Goal: Task Accomplishment & Management: Use online tool/utility

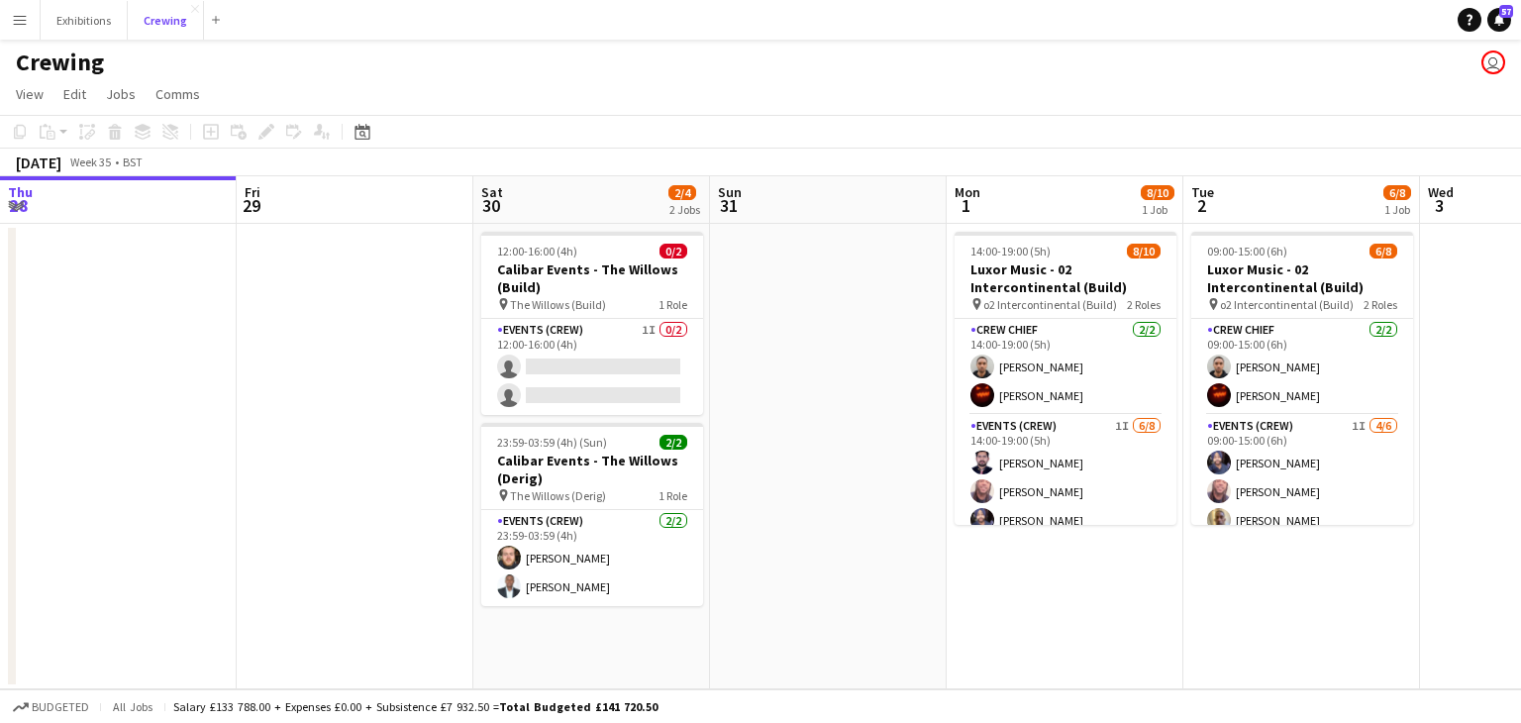
scroll to position [0, 466]
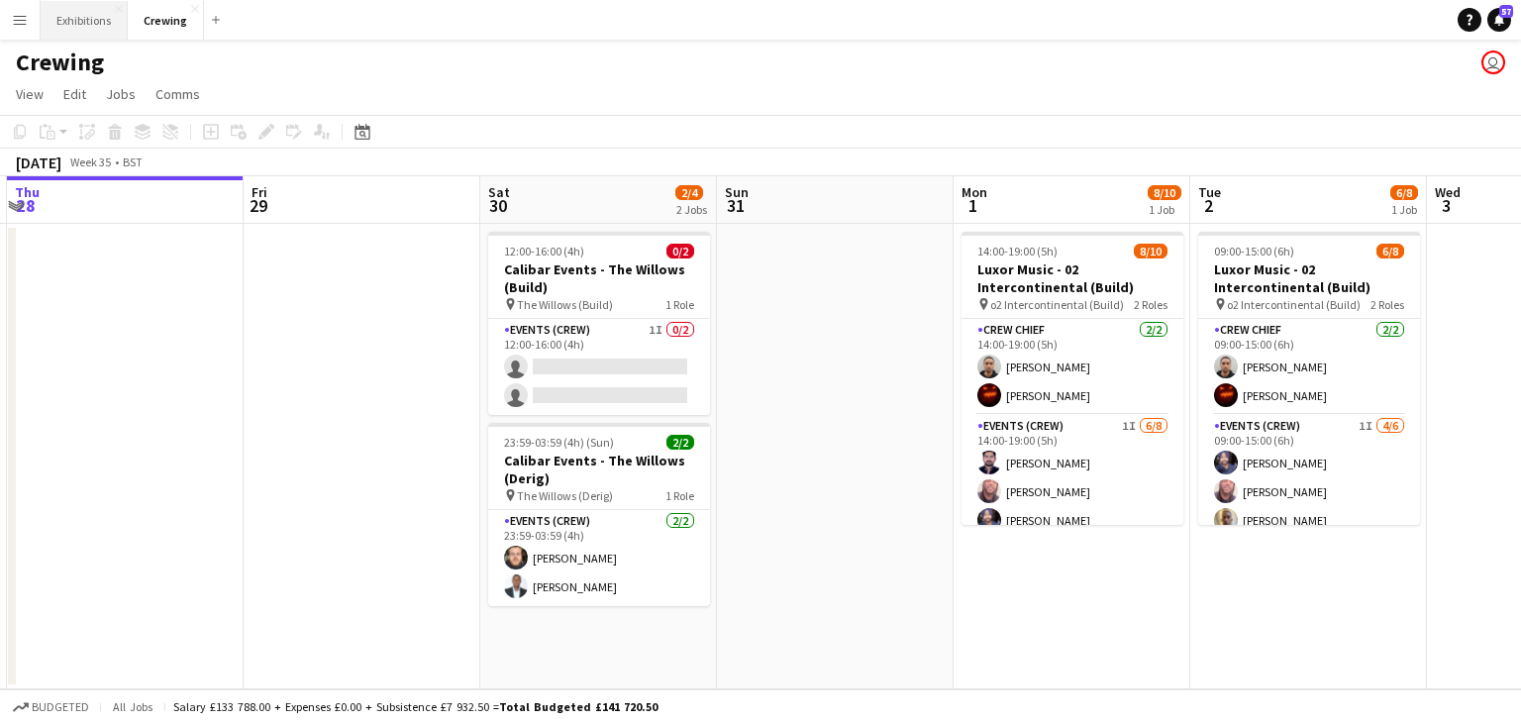
click at [71, 20] on button "Exhibitions Close" at bounding box center [84, 20] width 87 height 39
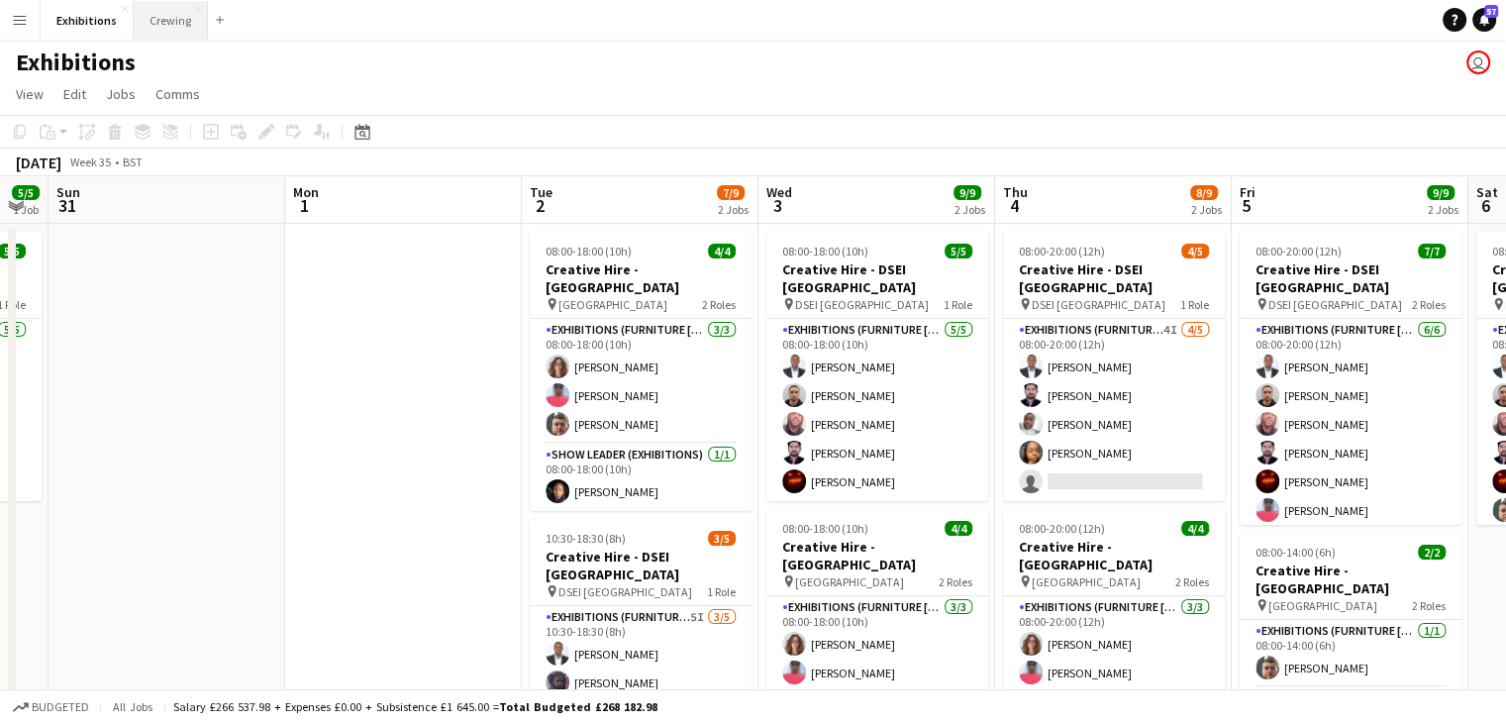
click at [147, 23] on button "Crewing Close" at bounding box center [171, 20] width 74 height 39
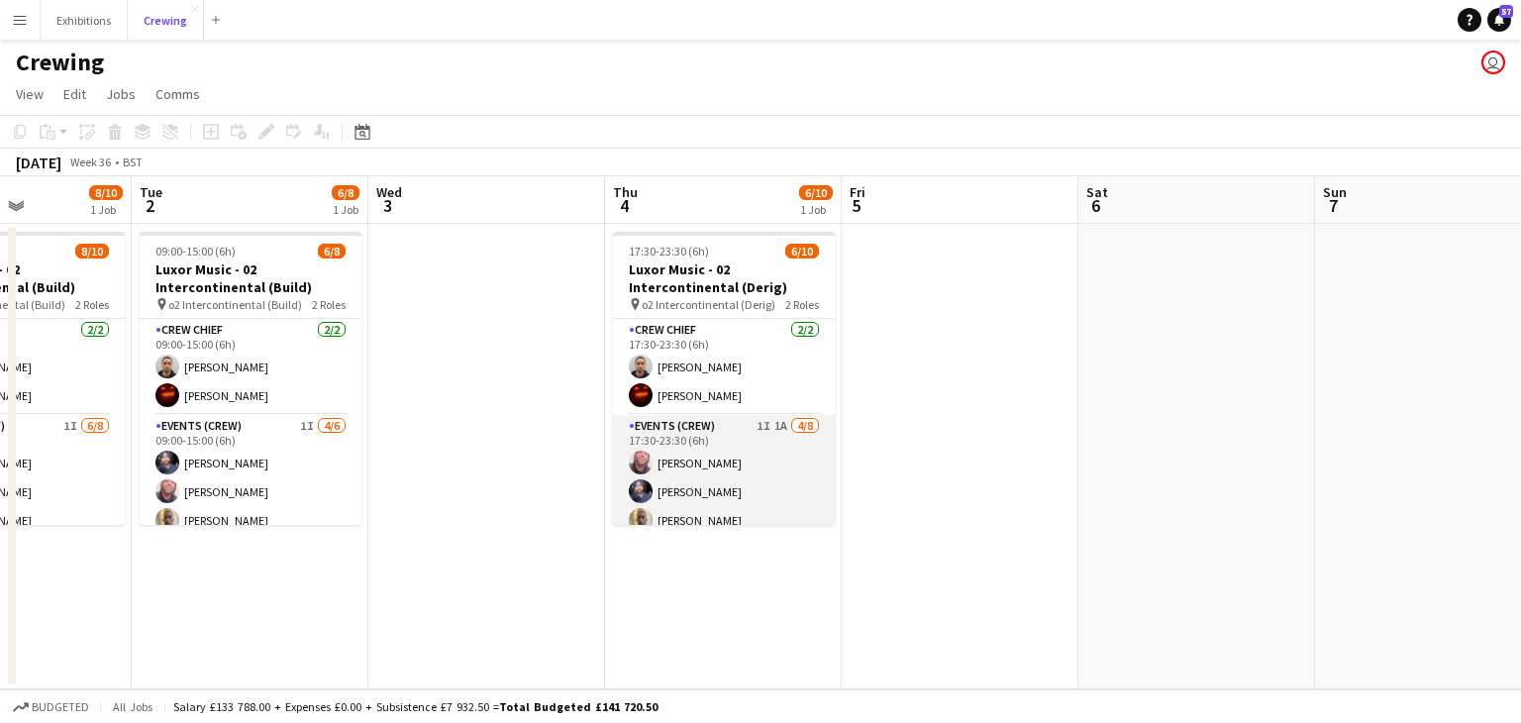
scroll to position [158, 0]
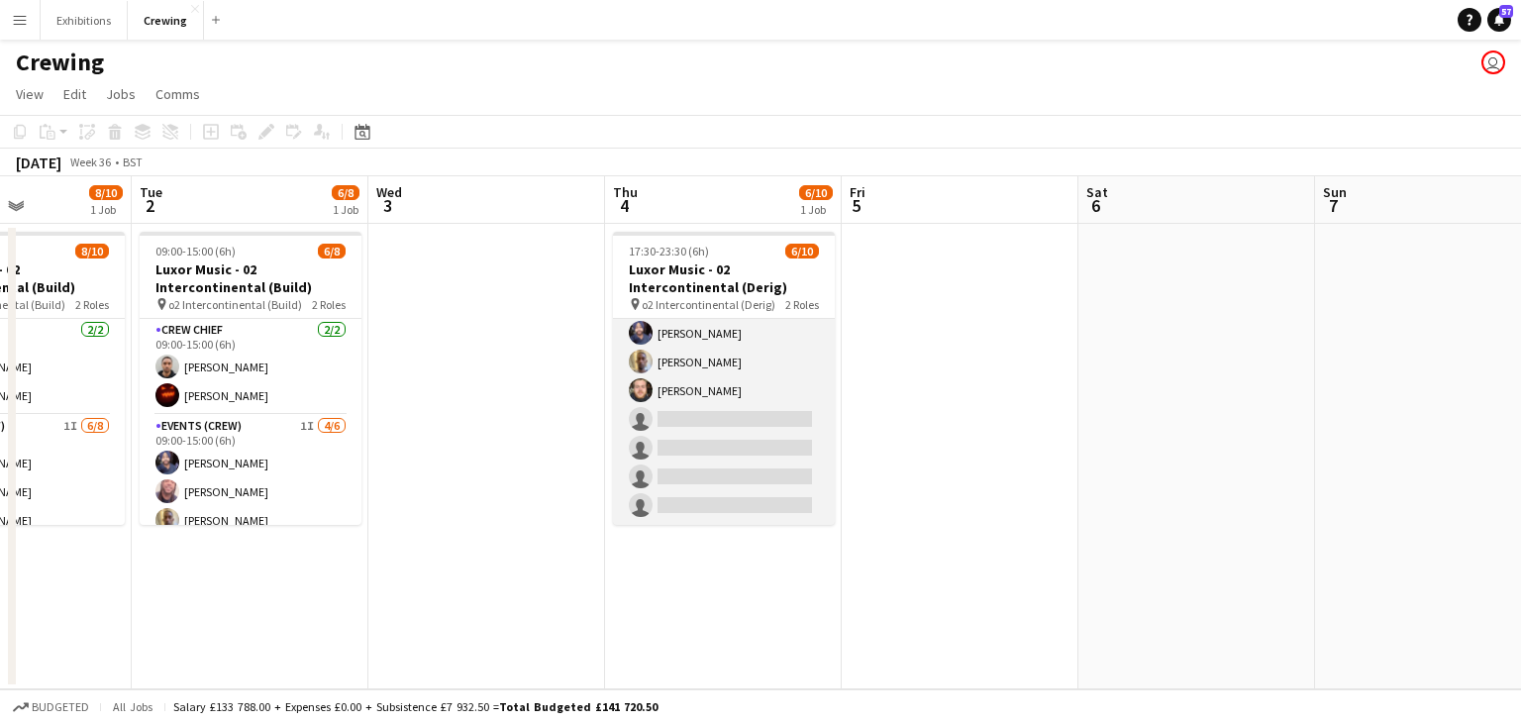
click at [744, 342] on app-card-role "Events (Crew) 1I 1A [DATE] 17:30-23:30 (6h) [PERSON_NAME] [PERSON_NAME] [PERSON…" at bounding box center [724, 390] width 222 height 268
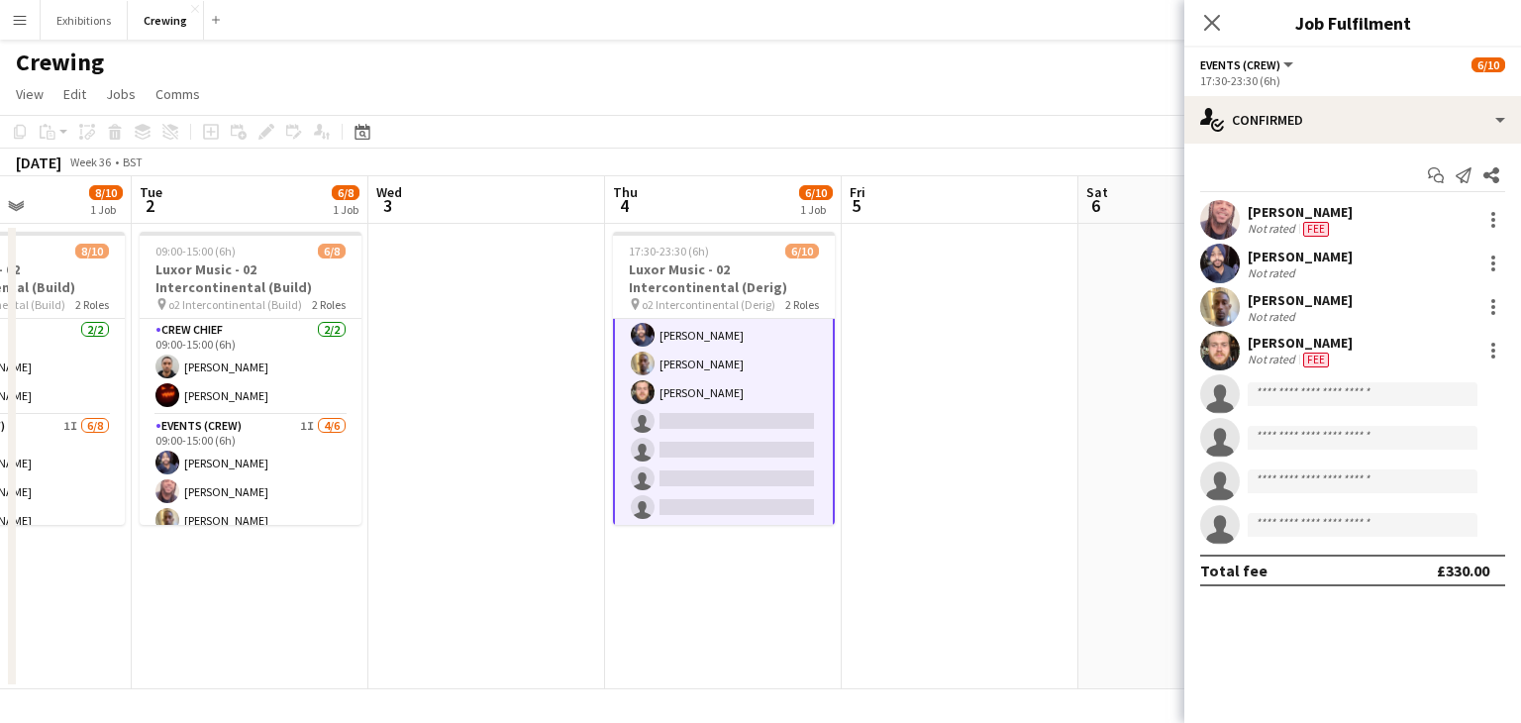
scroll to position [159, 0]
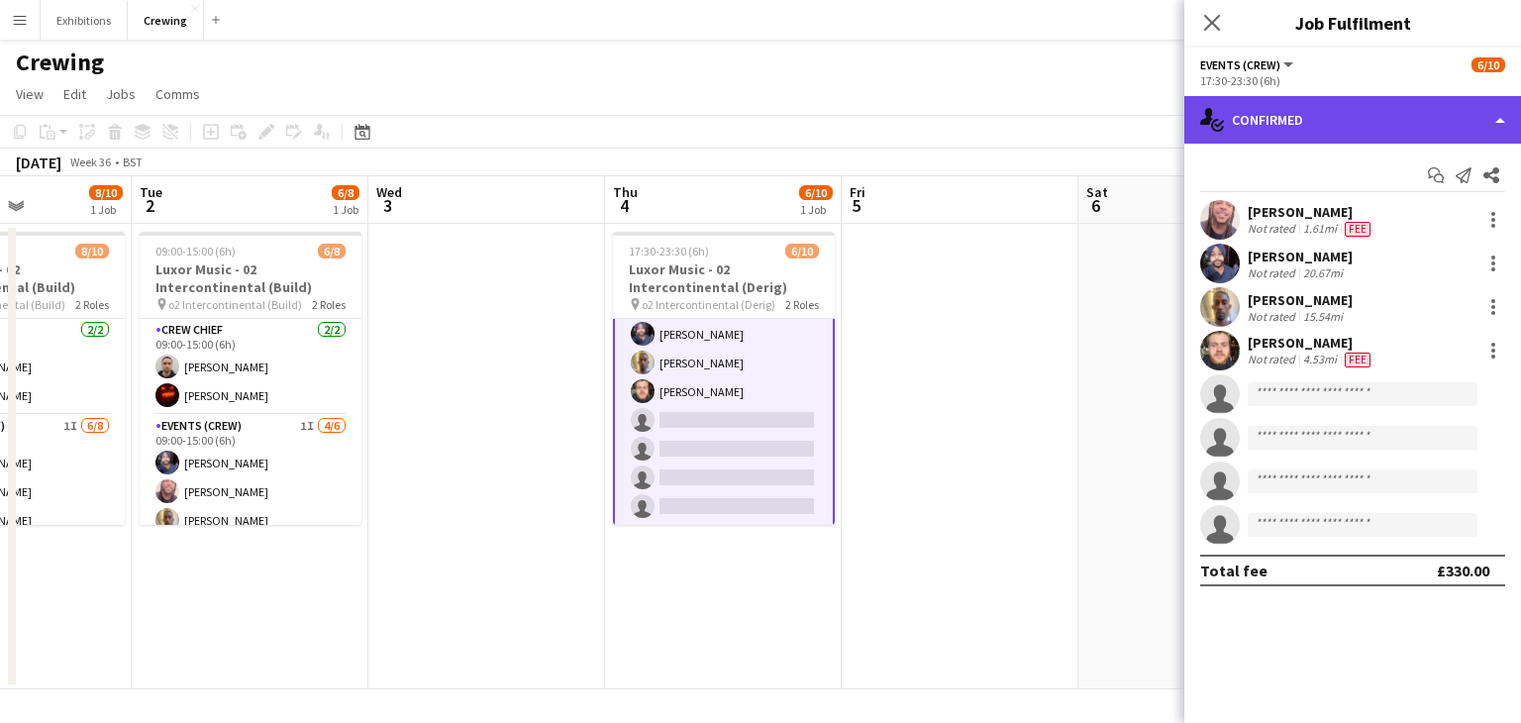
click at [1413, 128] on div "single-neutral-actions-check-2 Confirmed" at bounding box center [1352, 120] width 337 height 48
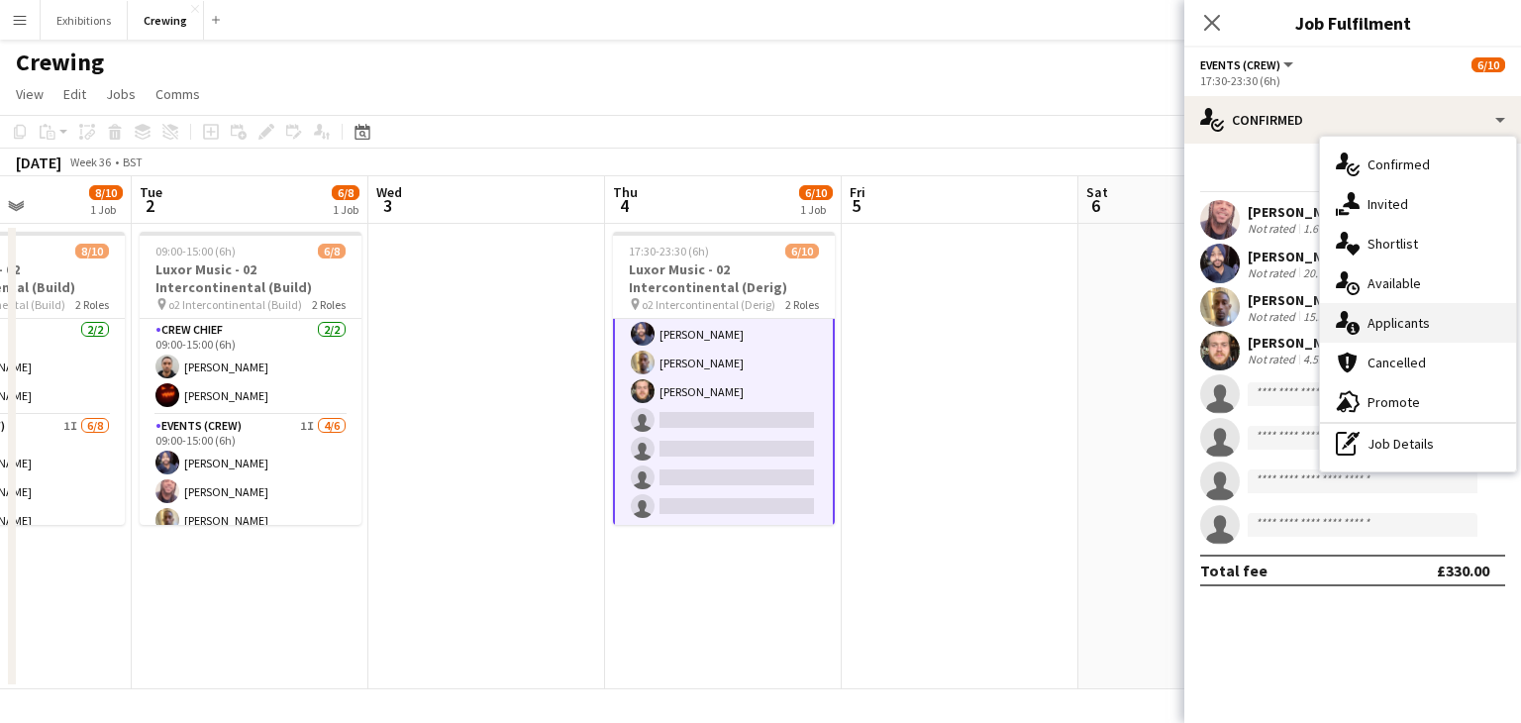
click at [1424, 320] on div "single-neutral-actions-information Applicants" at bounding box center [1418, 323] width 196 height 40
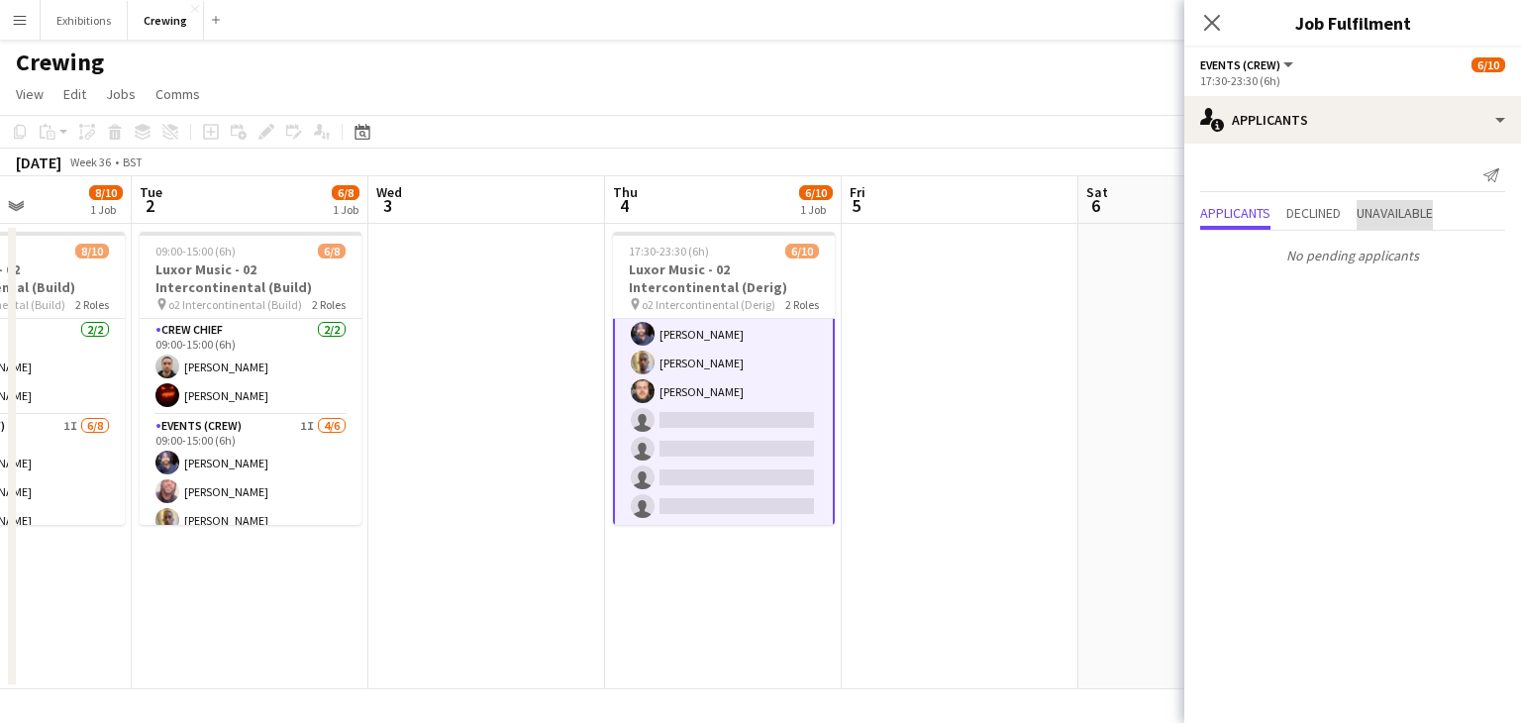
click at [1397, 215] on span "Unavailable" at bounding box center [1394, 213] width 76 height 14
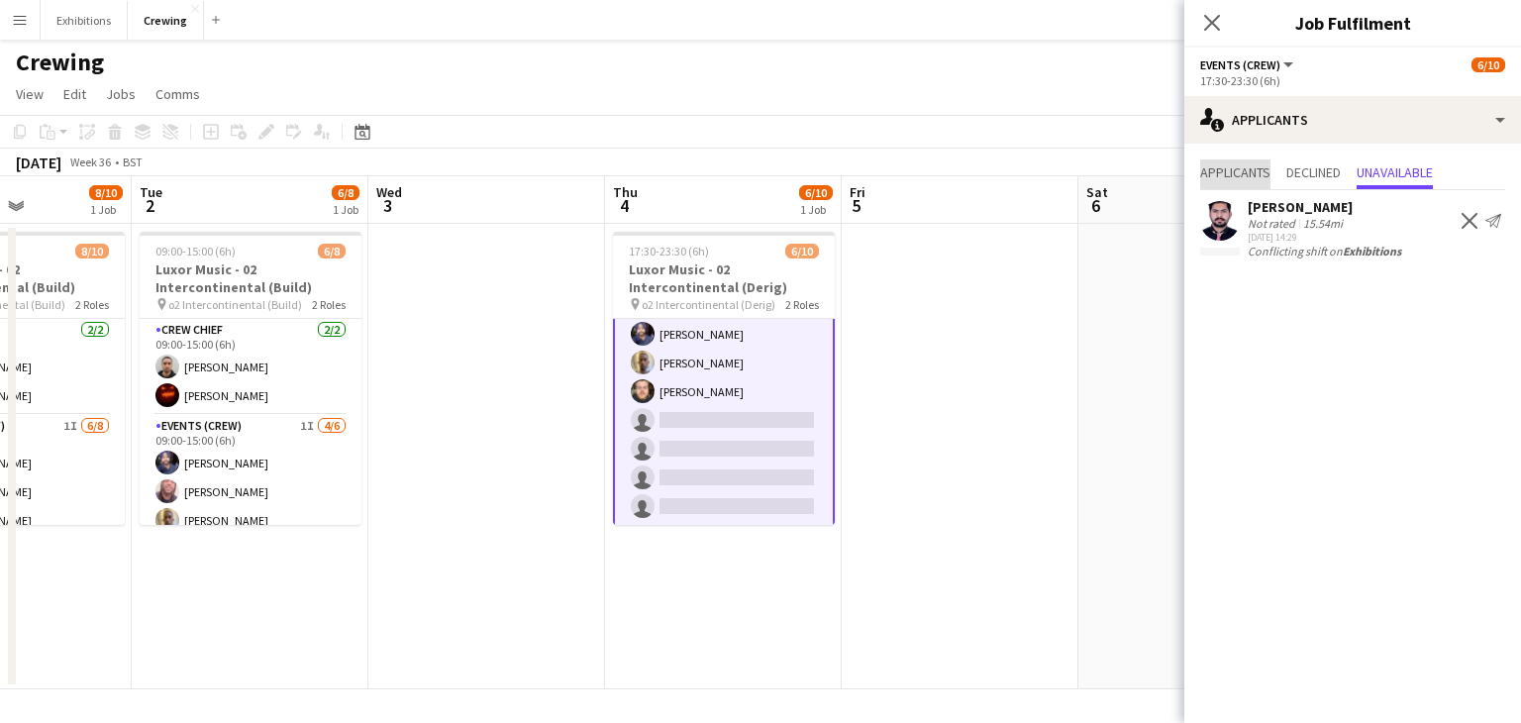
click at [1252, 165] on span "Applicants" at bounding box center [1235, 172] width 70 height 14
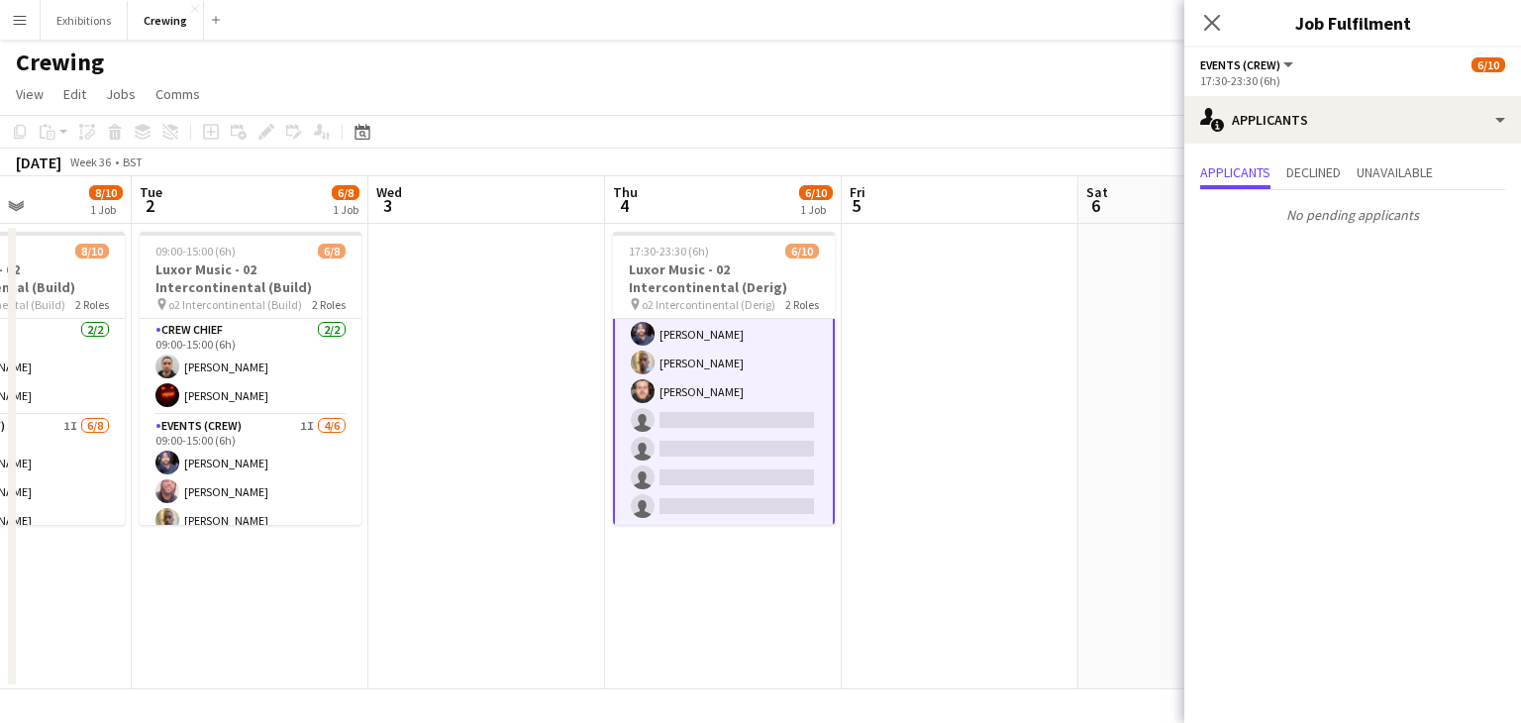
click at [994, 327] on app-date-cell at bounding box center [959, 456] width 237 height 465
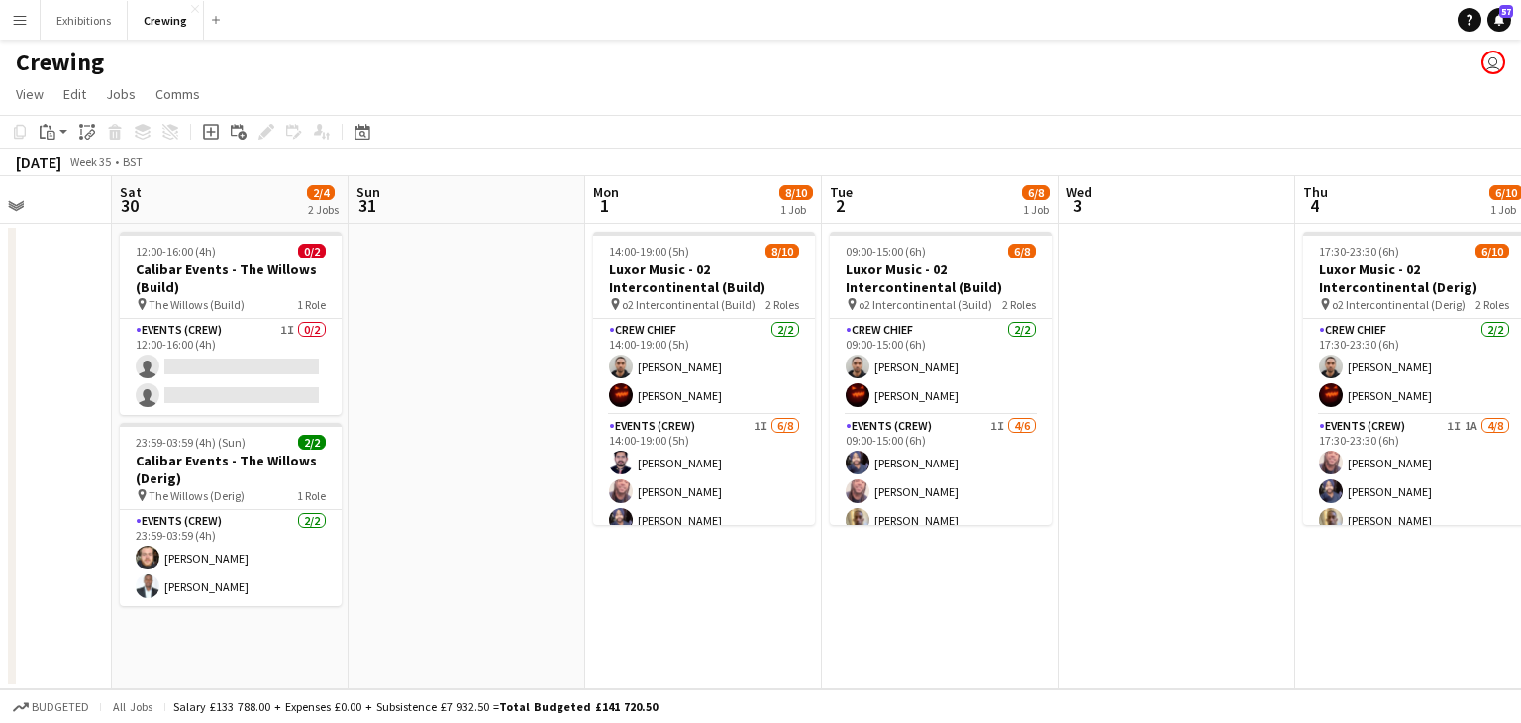
scroll to position [0, 467]
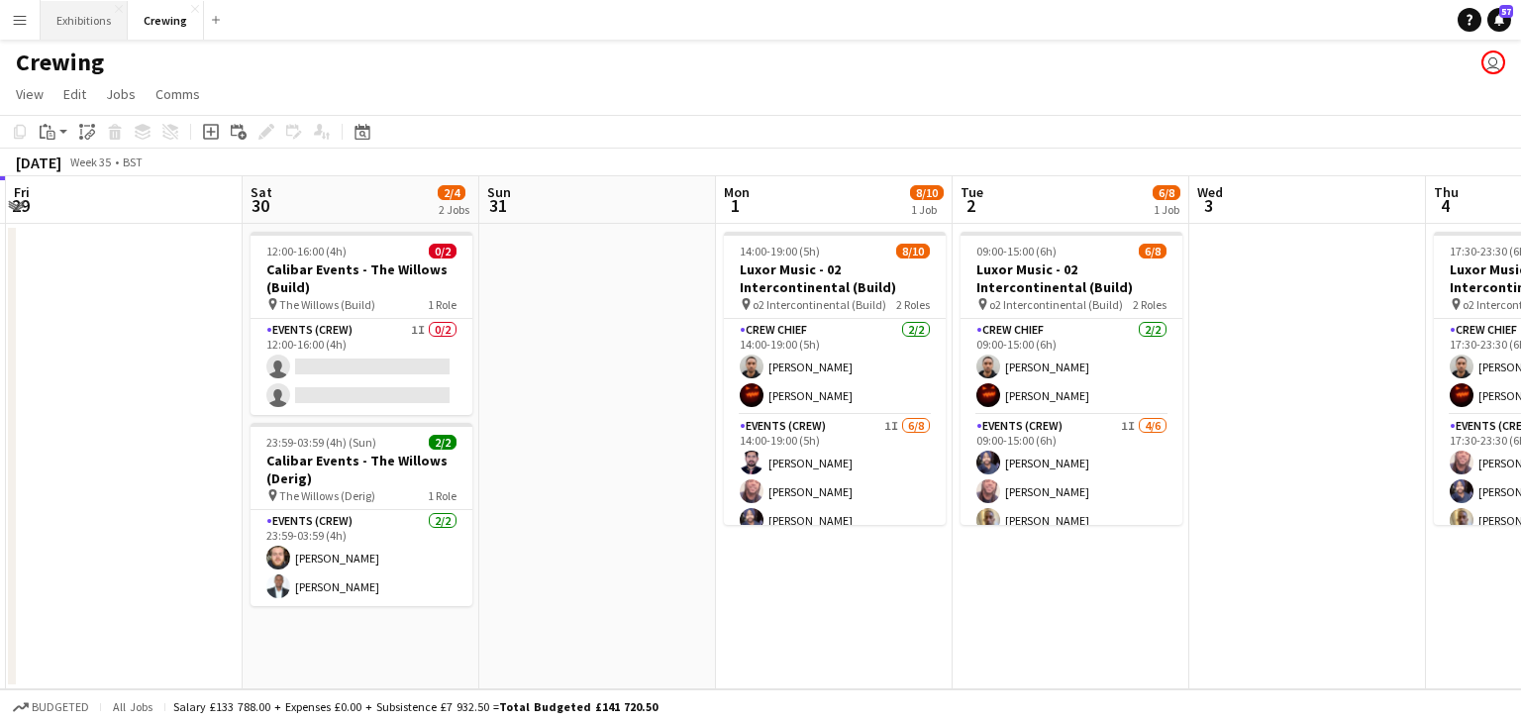
click at [71, 22] on button "Exhibitions Close" at bounding box center [84, 20] width 87 height 39
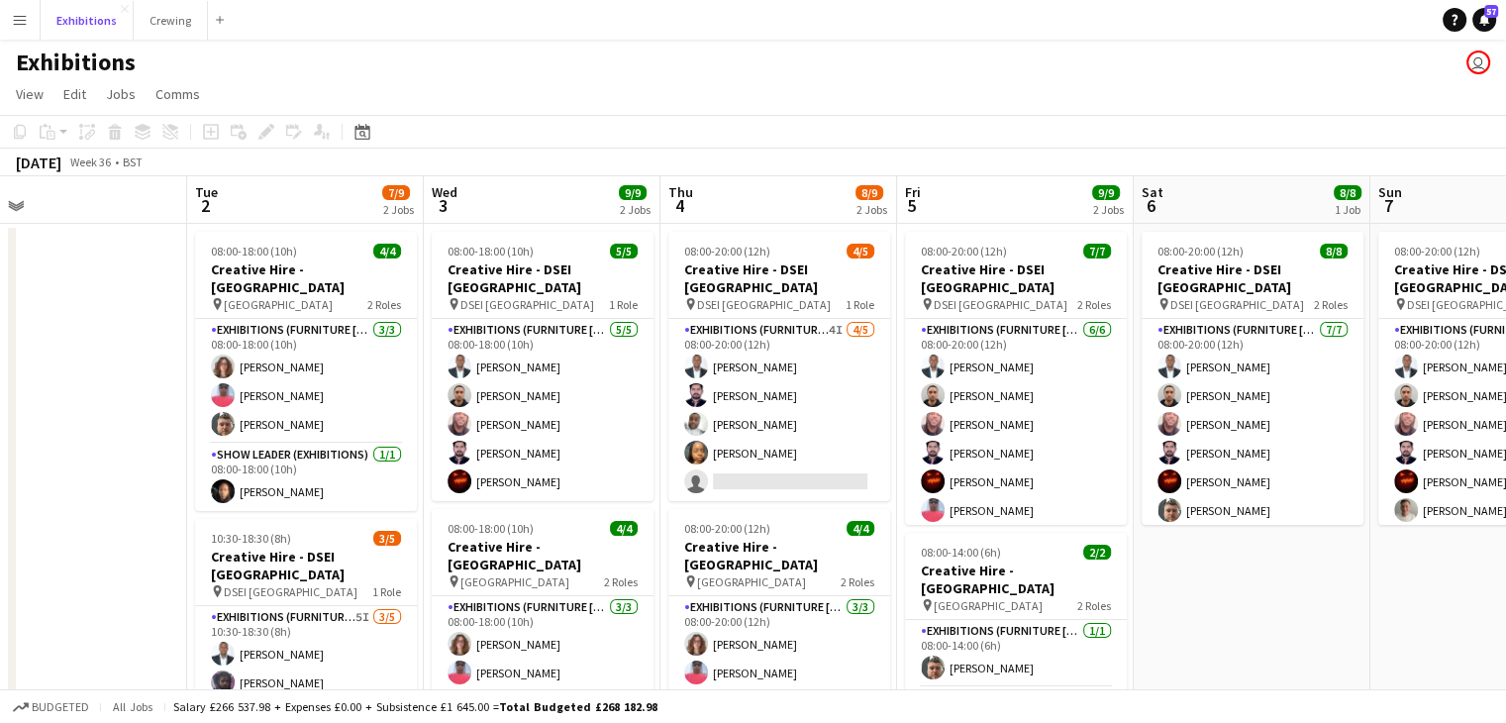
scroll to position [0, 467]
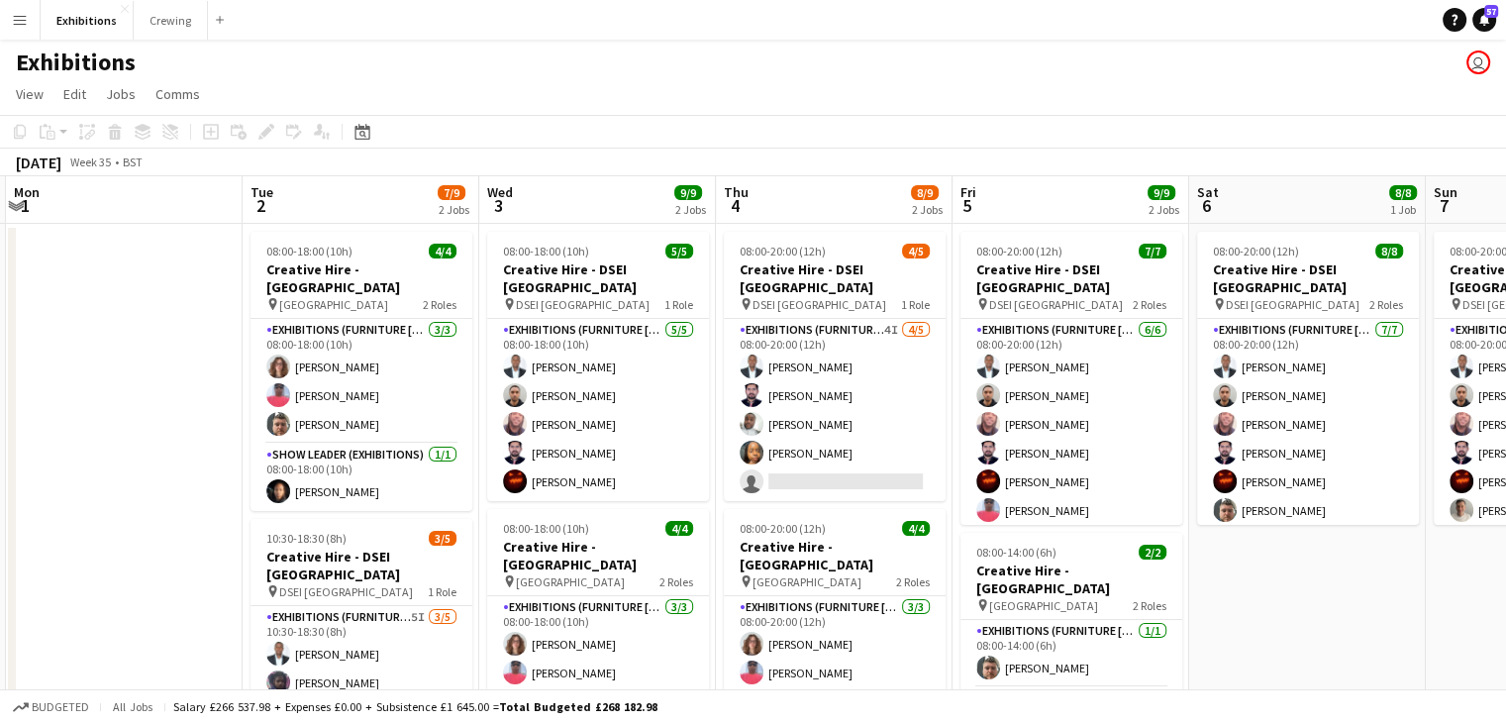
click at [178, 456] on app-date-cell at bounding box center [124, 527] width 237 height 607
